Goal: Transaction & Acquisition: Purchase product/service

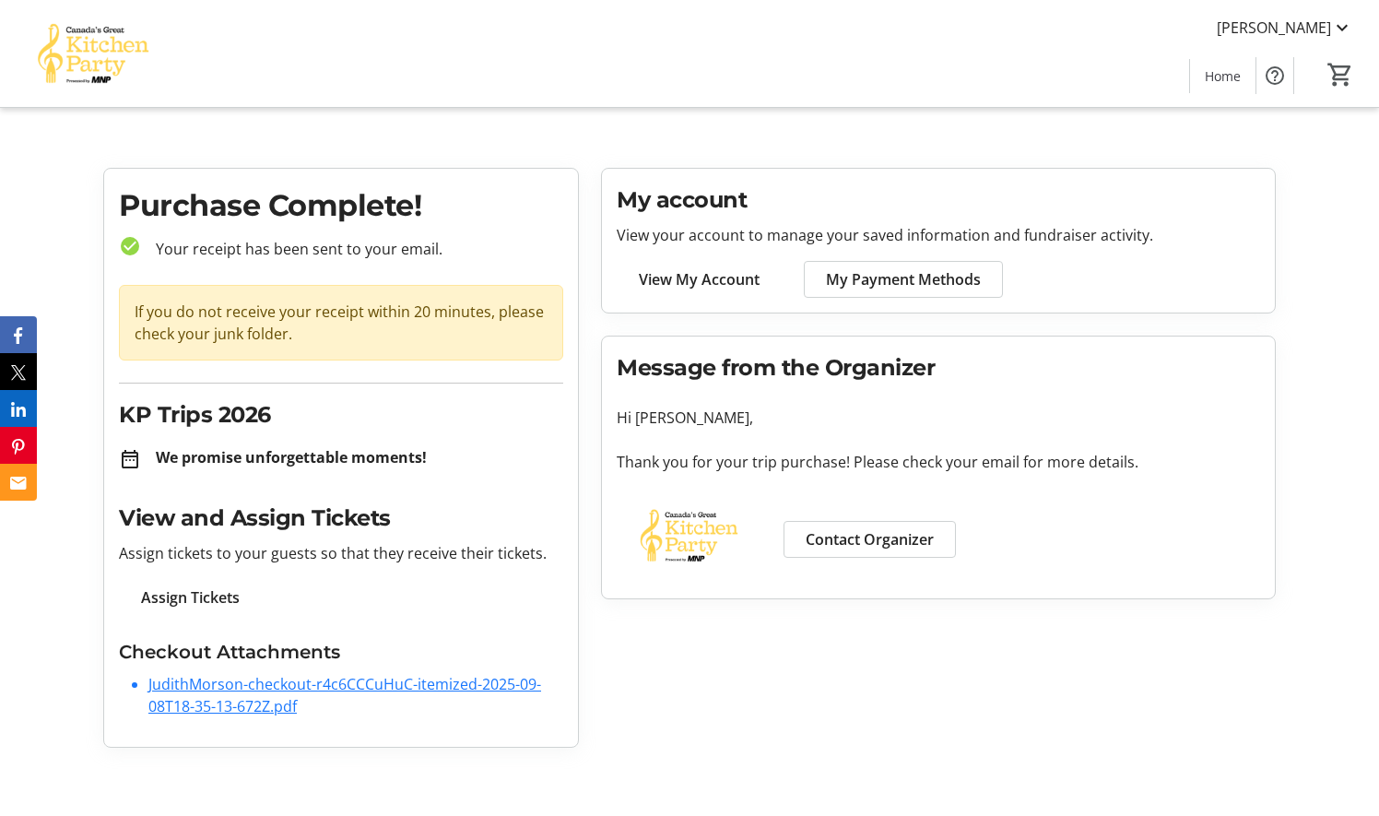
click at [667, 282] on span "View My Account" at bounding box center [699, 279] width 121 height 22
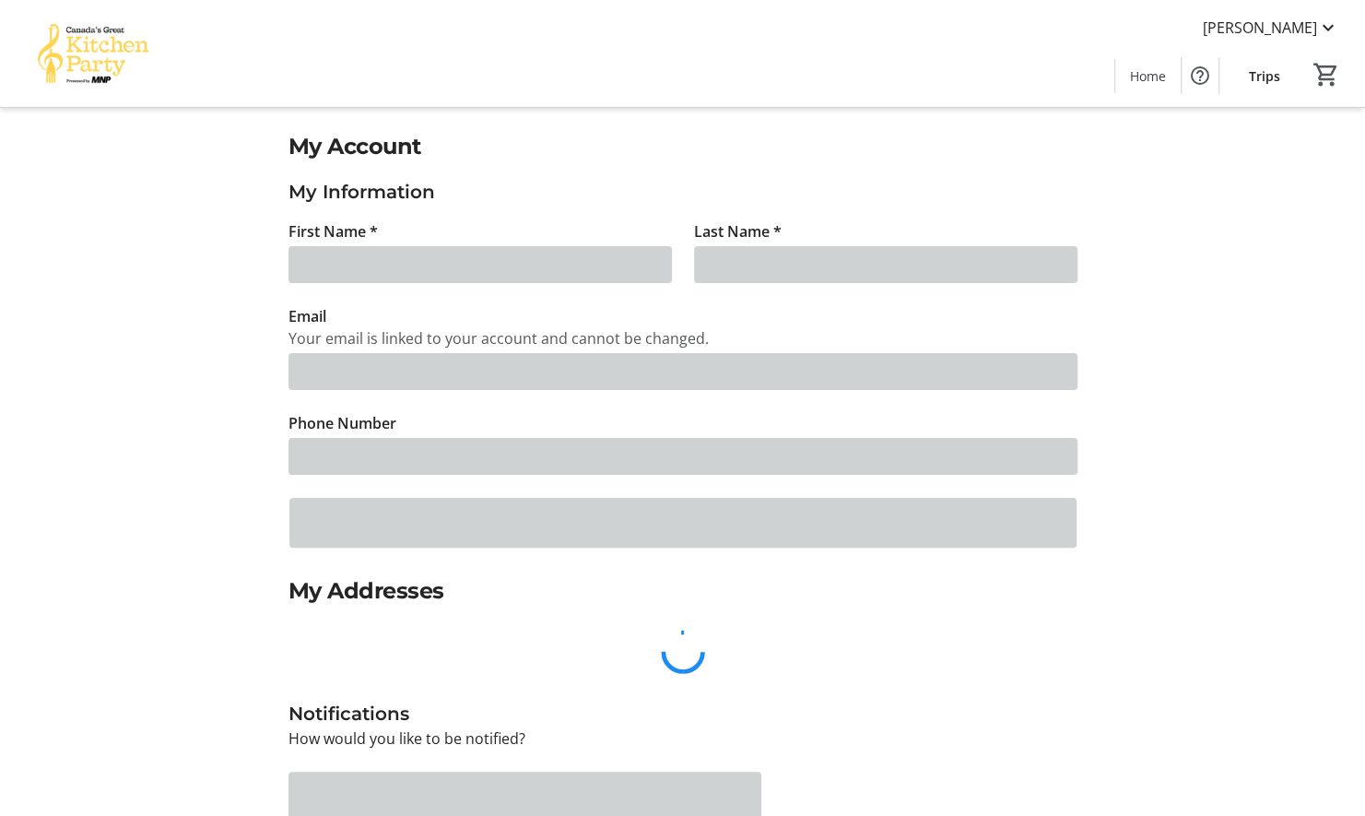
type input "[PERSON_NAME]"
type input "[EMAIL_ADDRESS][DOMAIN_NAME]"
type input "[PHONE_NUMBER]"
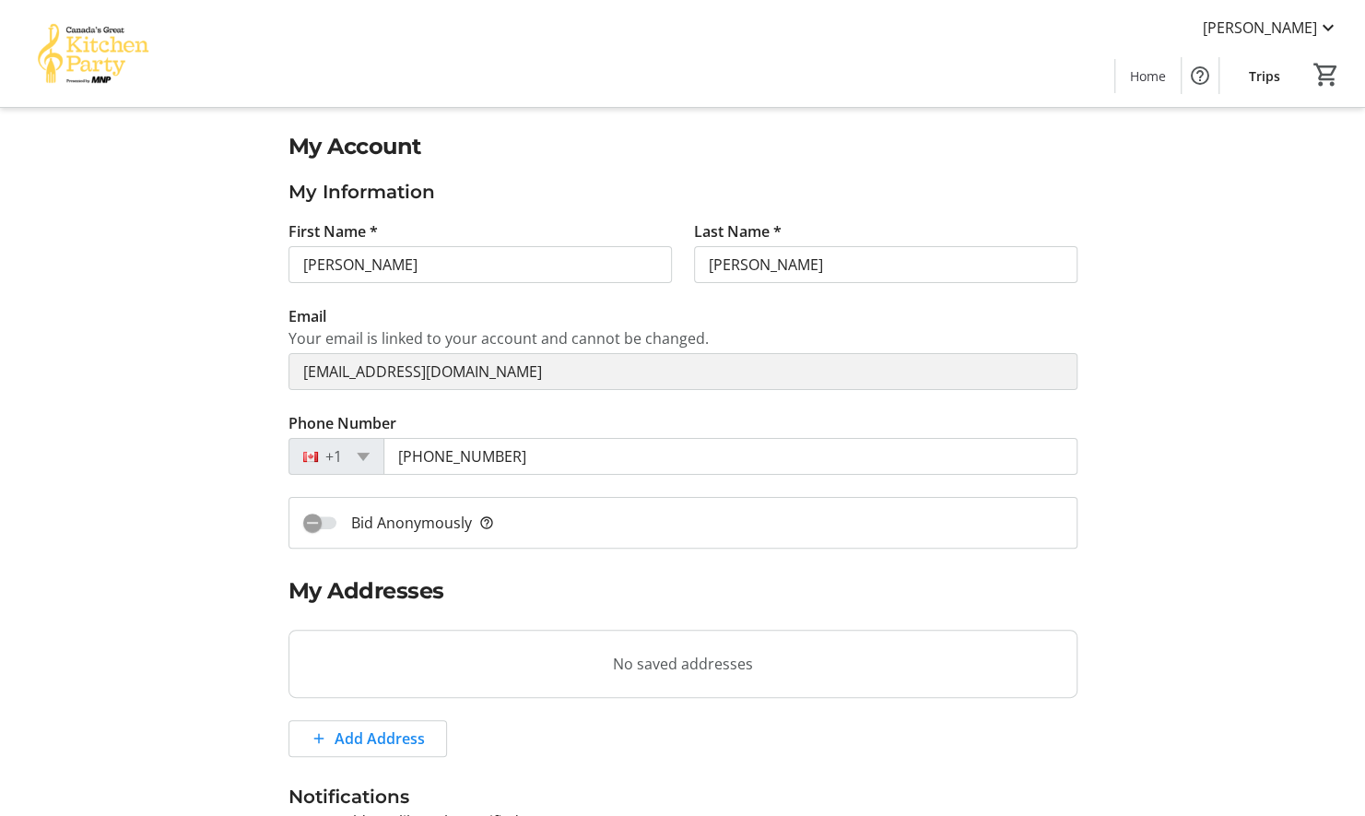
click at [1266, 76] on span "Trips" at bounding box center [1264, 75] width 31 height 19
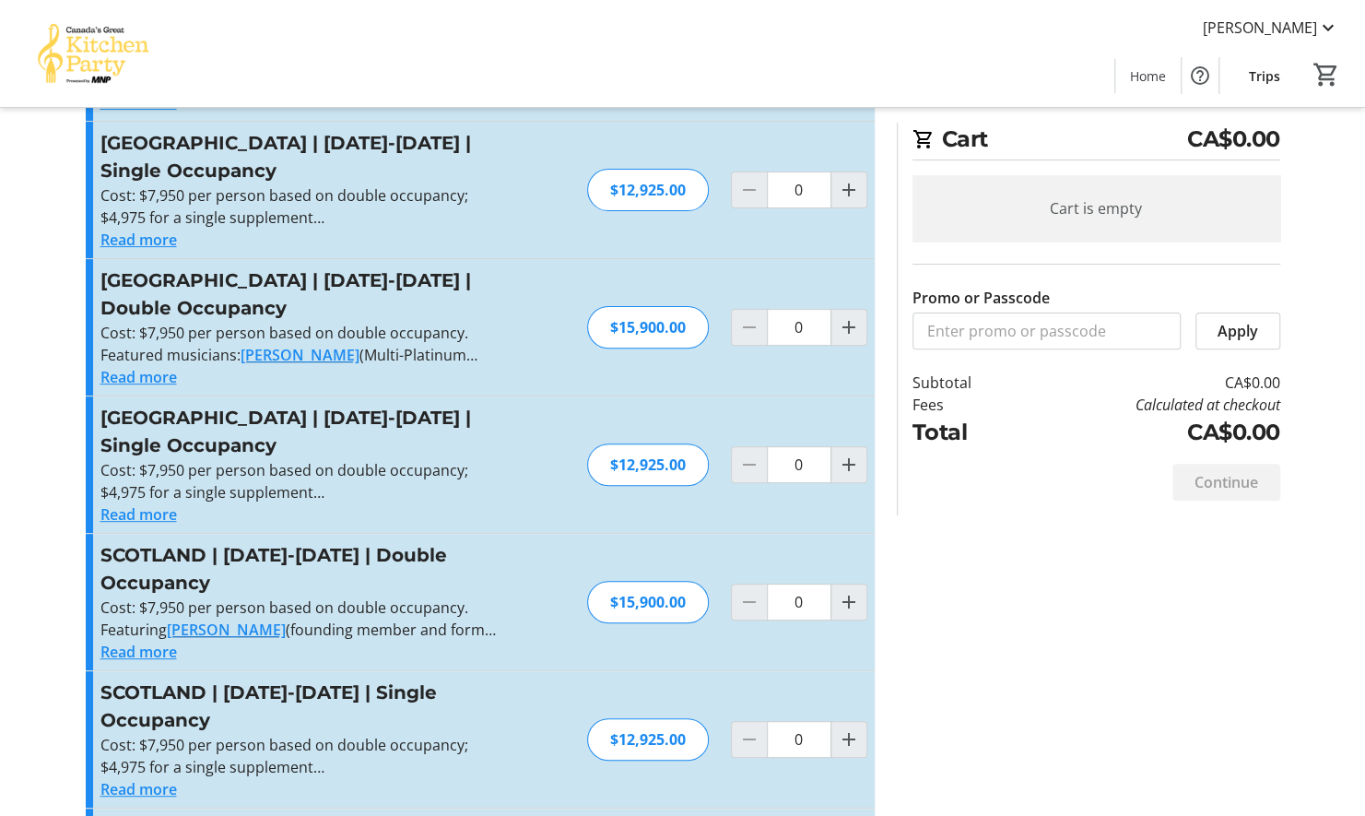
scroll to position [168, 0]
click at [1329, 24] on mat-icon at bounding box center [1328, 28] width 22 height 22
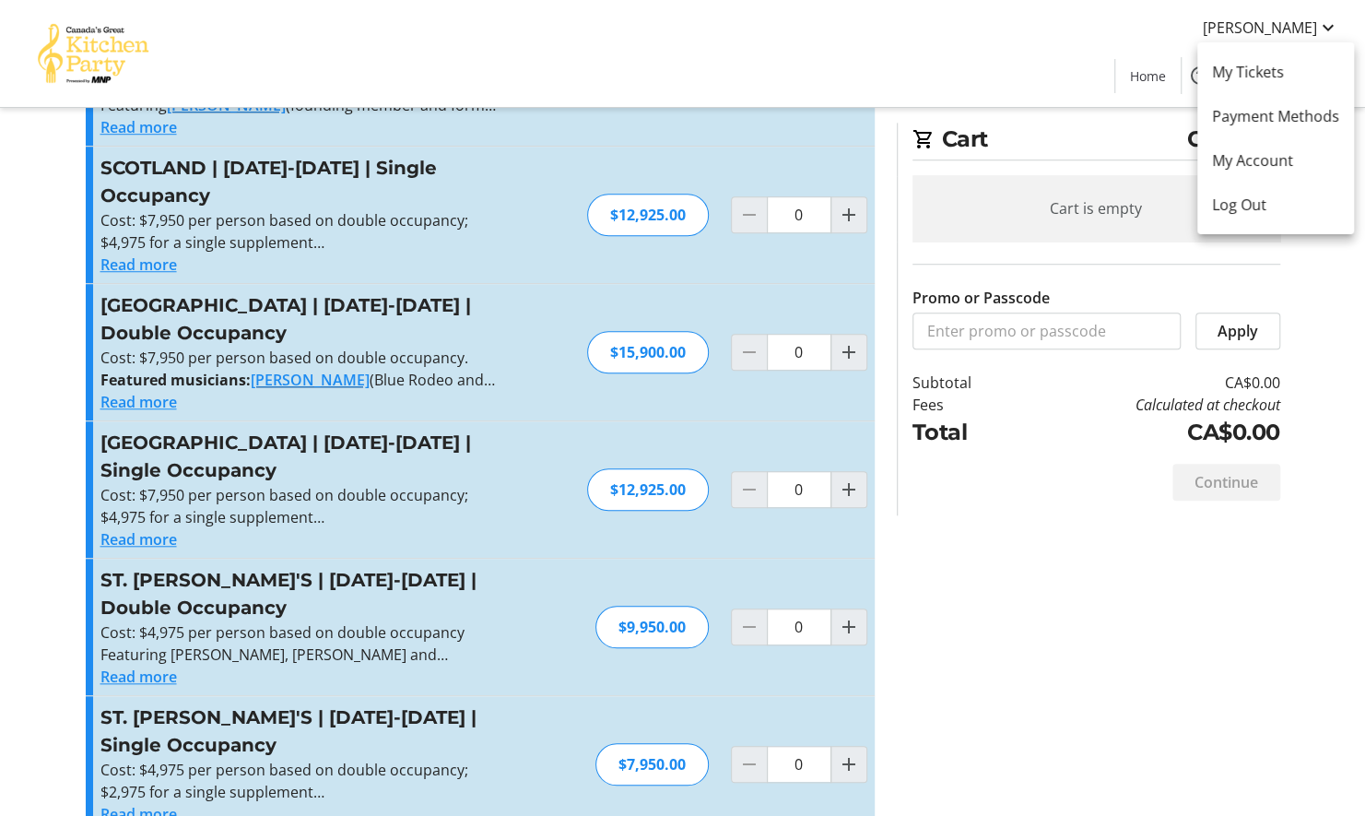
scroll to position [701, 0]
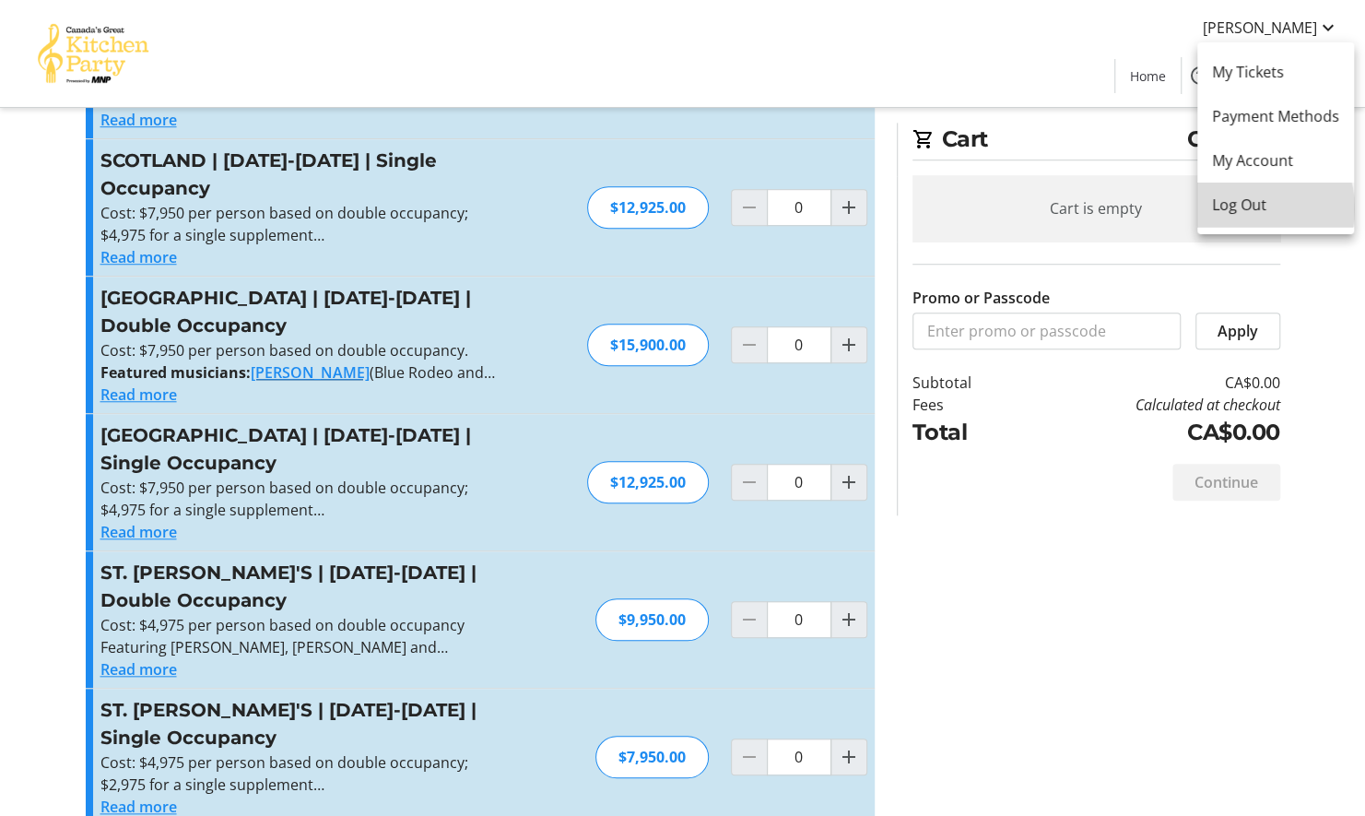
click at [1251, 208] on span "Log Out" at bounding box center [1275, 205] width 127 height 22
